Goal: Use online tool/utility: Use online tool/utility

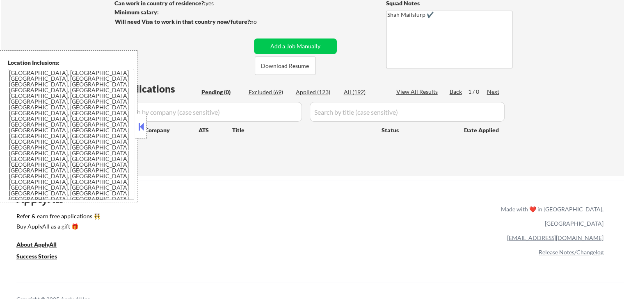
click at [144, 133] on div at bounding box center [140, 126] width 11 height 25
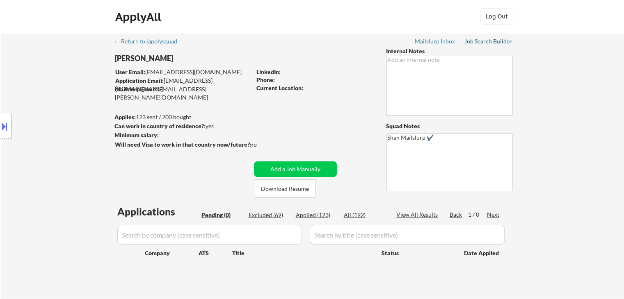
click at [492, 41] on div "Job Search Builder" at bounding box center [488, 42] width 48 height 6
click at [348, 100] on div "← Return to /applysquad Mailslurp Inbox Job Search Builder [PERSON_NAME] User E…" at bounding box center [312, 162] width 409 height 259
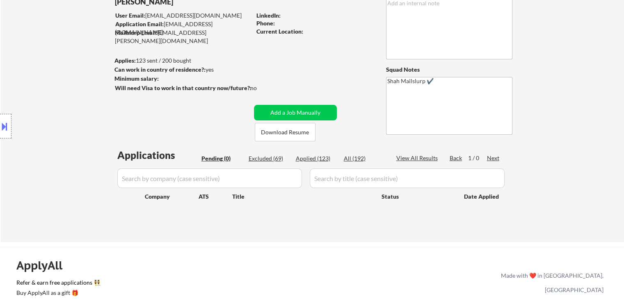
scroll to position [82, 0]
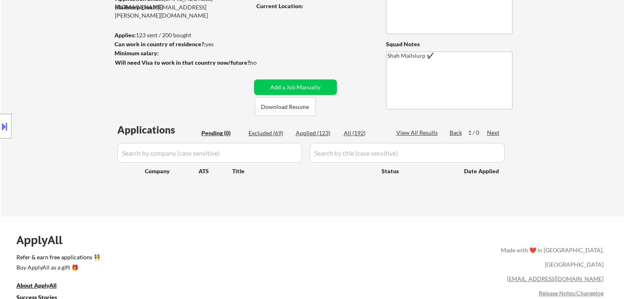
click at [43, 93] on div "Location Inclusions: [GEOGRAPHIC_DATA], [GEOGRAPHIC_DATA] [GEOGRAPHIC_DATA], [G…" at bounding box center [73, 126] width 147 height 152
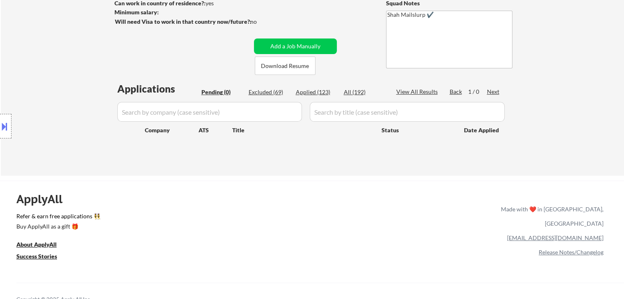
drag, startPoint x: 43, startPoint y: 95, endPoint x: 49, endPoint y: 96, distance: 6.2
click at [44, 96] on div "Location Inclusions: [GEOGRAPHIC_DATA], [GEOGRAPHIC_DATA] [GEOGRAPHIC_DATA], [G…" at bounding box center [73, 126] width 147 height 152
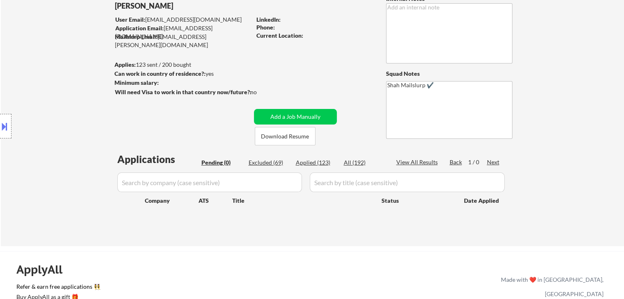
scroll to position [0, 0]
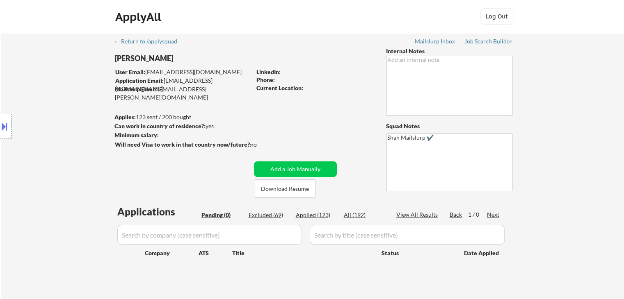
click at [49, 96] on div "Location Inclusions: [GEOGRAPHIC_DATA], [GEOGRAPHIC_DATA] [GEOGRAPHIC_DATA], [G…" at bounding box center [73, 126] width 147 height 152
drag, startPoint x: 159, startPoint y: 117, endPoint x: 109, endPoint y: 118, distance: 49.6
click at [141, 114] on body "← Return to /applysquad Mailslurp Inbox Job Search Builder [PERSON_NAME] User E…" at bounding box center [312, 149] width 624 height 299
click at [72, 118] on div "Location Inclusions: [GEOGRAPHIC_DATA], [GEOGRAPHIC_DATA] [GEOGRAPHIC_DATA], [G…" at bounding box center [73, 126] width 147 height 152
click at [72, 144] on div "Location Inclusions: [GEOGRAPHIC_DATA], [GEOGRAPHIC_DATA] [GEOGRAPHIC_DATA], [G…" at bounding box center [73, 126] width 147 height 152
